Goal: Task Accomplishment & Management: Manage account settings

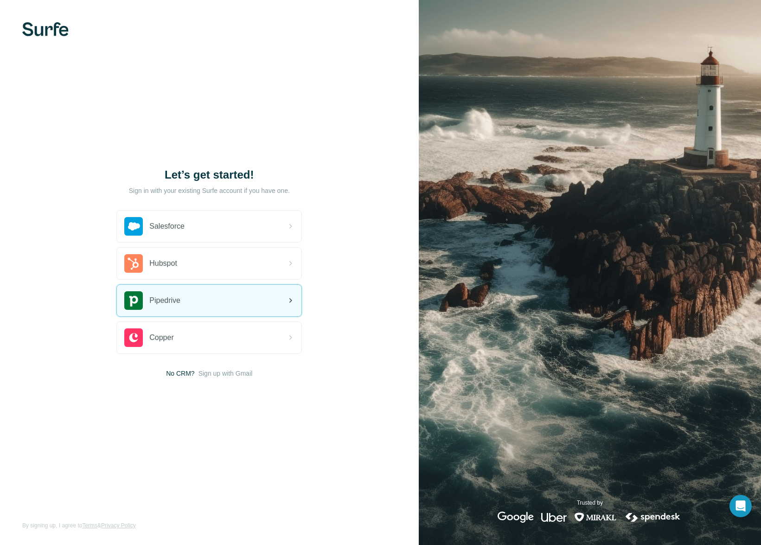
click at [169, 300] on span "Pipedrive" at bounding box center [164, 300] width 31 height 11
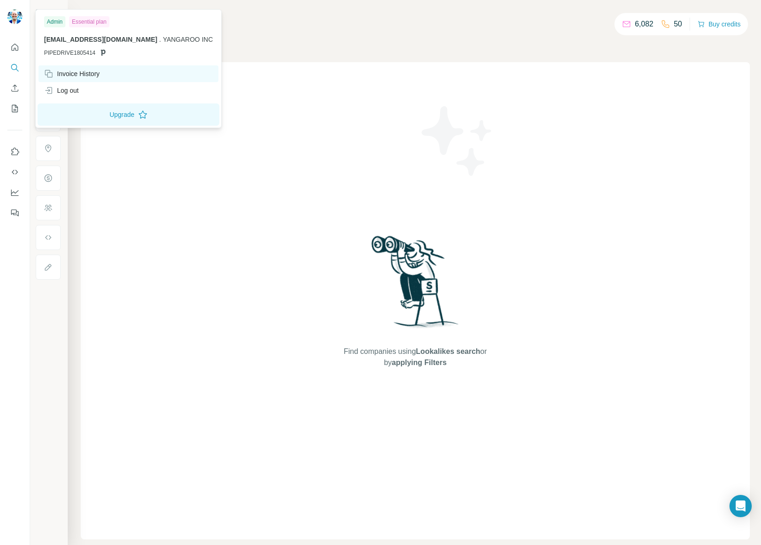
click at [89, 72] on div "Invoice History" at bounding box center [72, 73] width 56 height 9
